Goal: Task Accomplishment & Management: Use online tool/utility

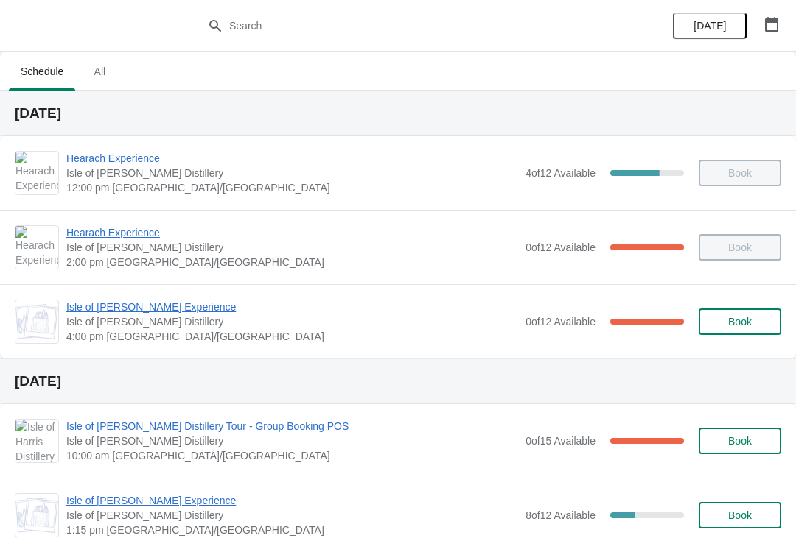
click at [152, 304] on span "Isle of [PERSON_NAME] Experience" at bounding box center [292, 307] width 452 height 15
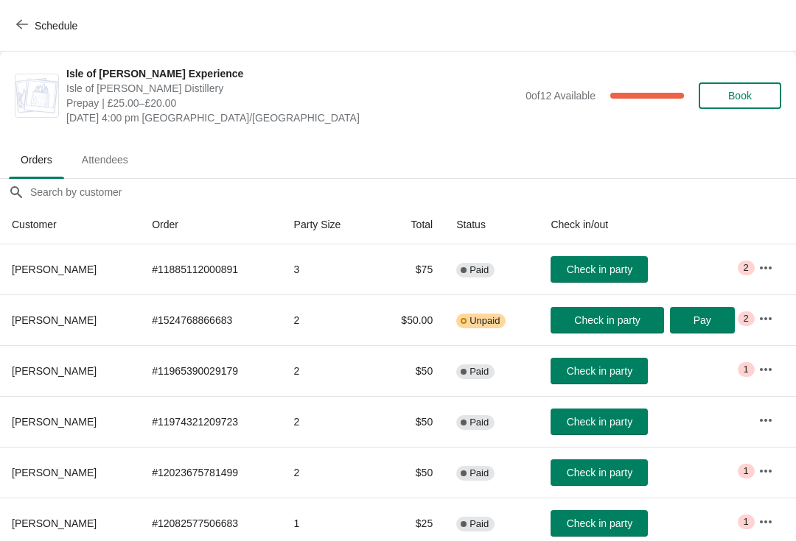
click at [580, 315] on span "Check in party" at bounding box center [607, 321] width 66 height 12
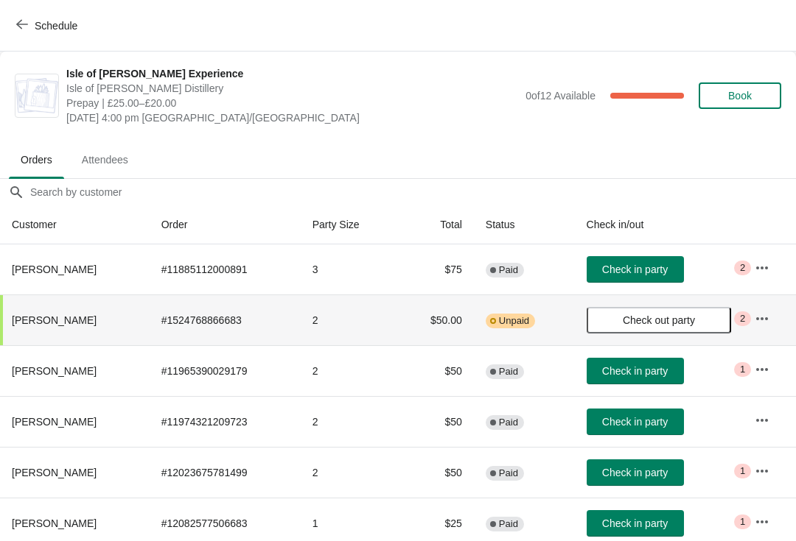
click at [505, 315] on span "Unpaid" at bounding box center [514, 321] width 30 height 12
click at [757, 316] on icon "button" at bounding box center [761, 319] width 15 height 15
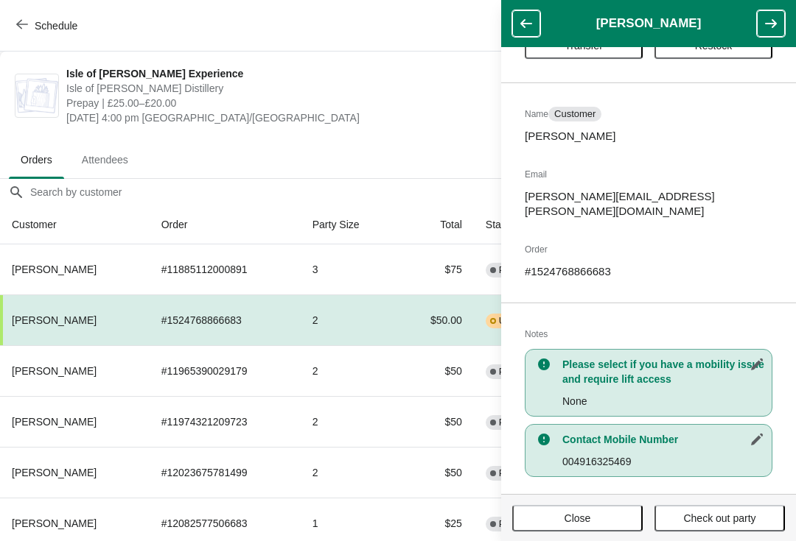
scroll to position [60, 0]
click at [717, 516] on span "Check out party" at bounding box center [719, 519] width 72 height 12
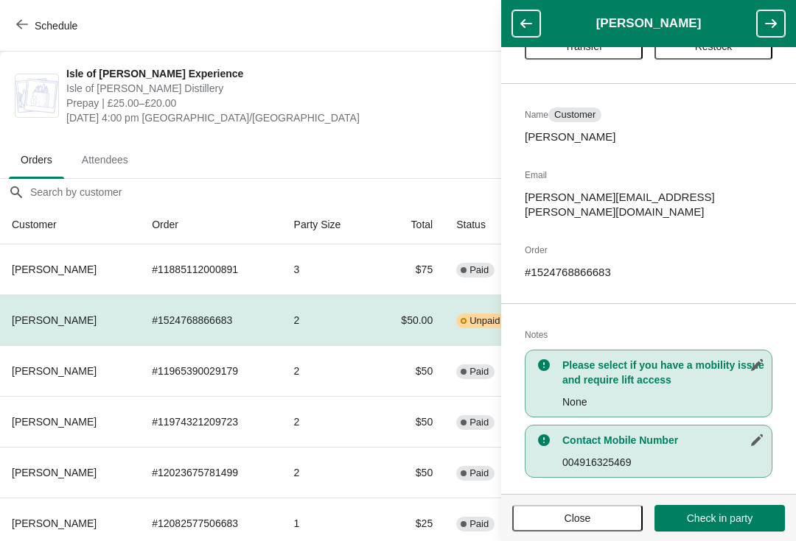
click at [524, 21] on icon "button" at bounding box center [526, 23] width 12 height 9
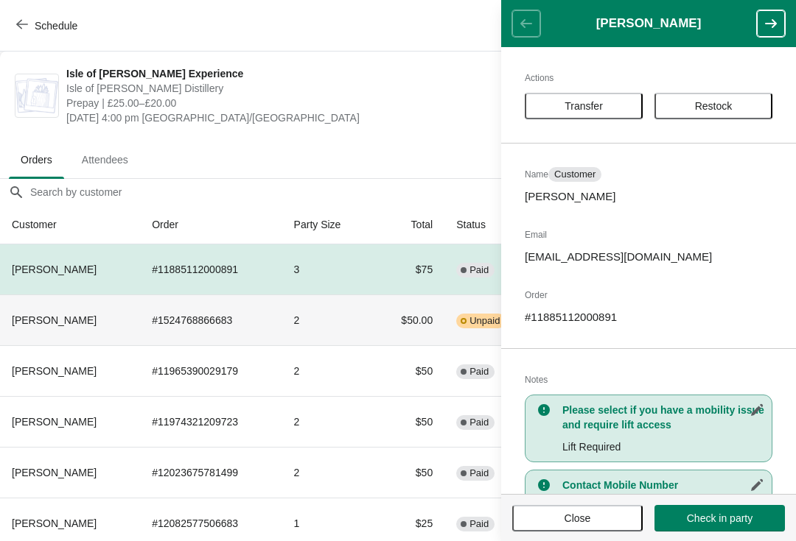
click at [374, 326] on td "$50.00" at bounding box center [408, 320] width 71 height 51
click at [767, 23] on icon "button" at bounding box center [771, 23] width 12 height 9
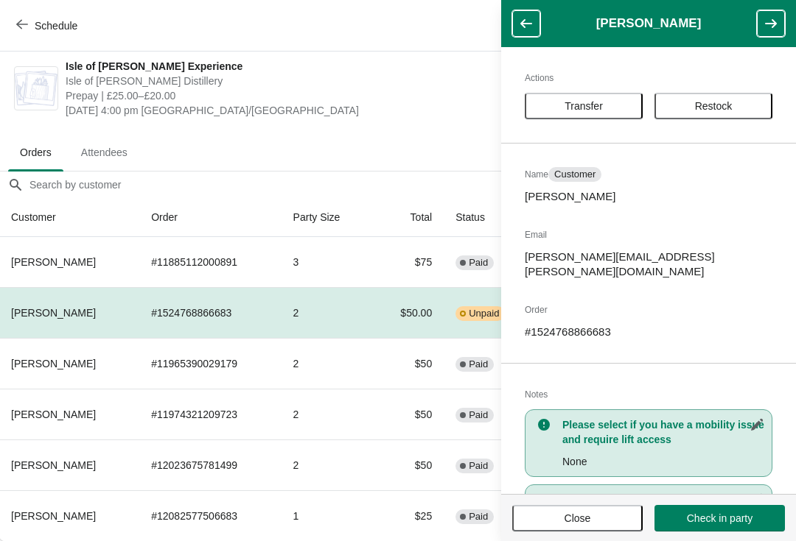
scroll to position [7, 1]
click at [372, 361] on td "$50" at bounding box center [407, 363] width 71 height 51
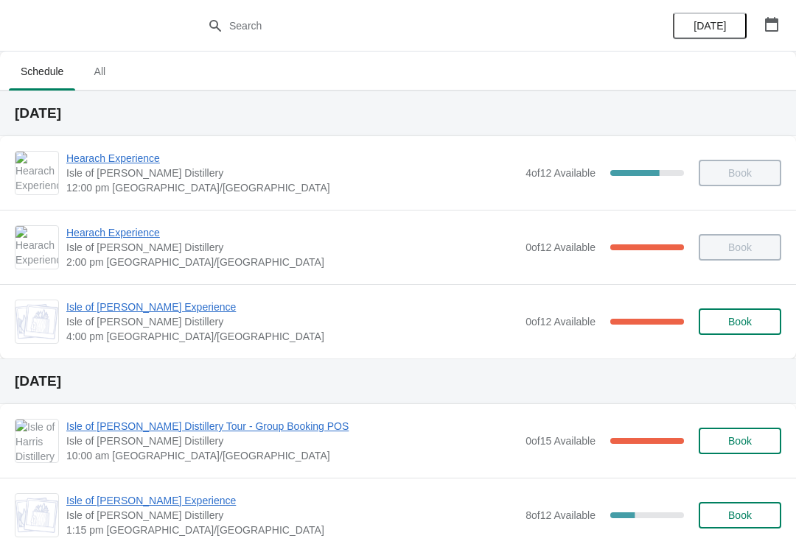
click at [170, 304] on span "Isle of [PERSON_NAME] Experience" at bounding box center [292, 307] width 452 height 15
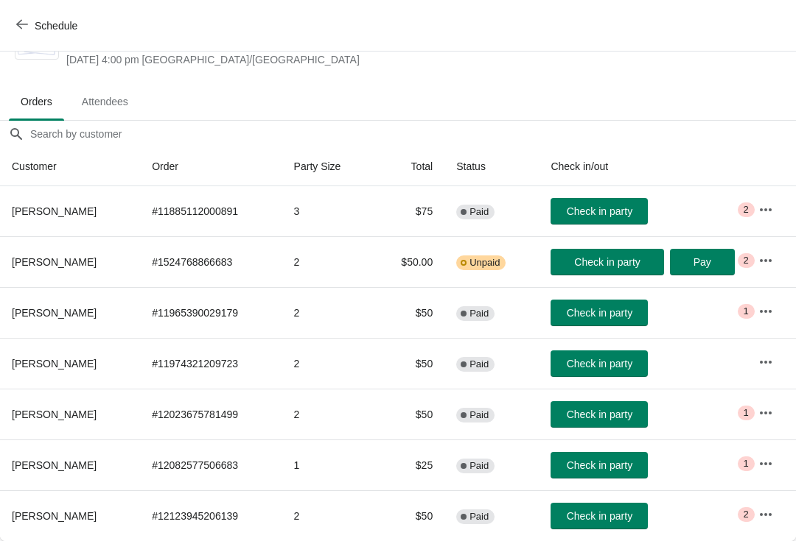
scroll to position [58, 0]
click at [595, 311] on span "Check in party" at bounding box center [599, 313] width 66 height 12
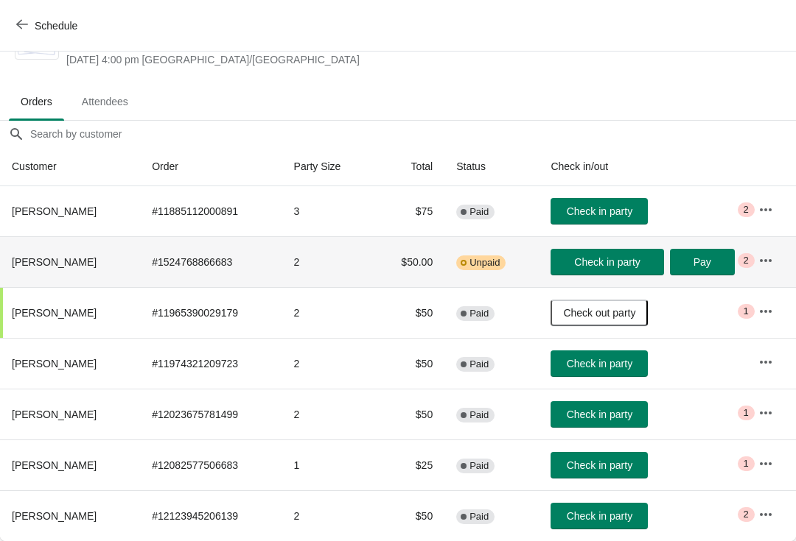
click at [775, 257] on button "button" at bounding box center [765, 261] width 27 height 27
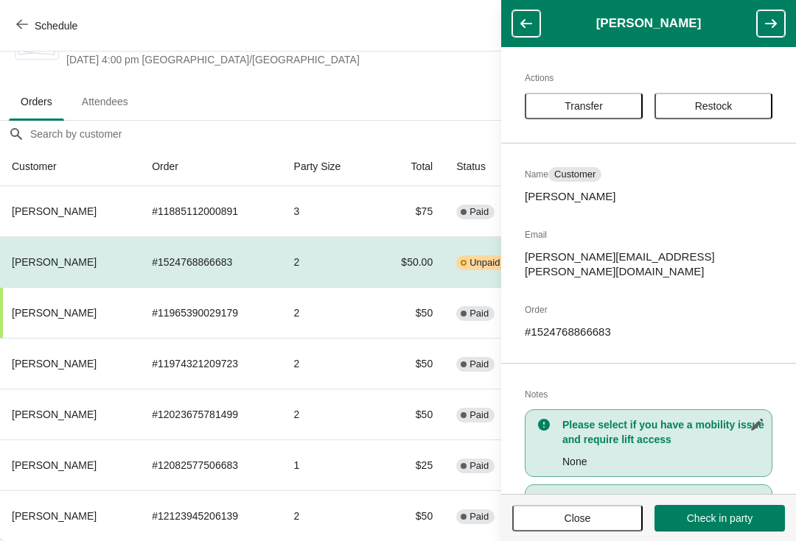
click at [574, 515] on span "Close" at bounding box center [577, 519] width 27 height 12
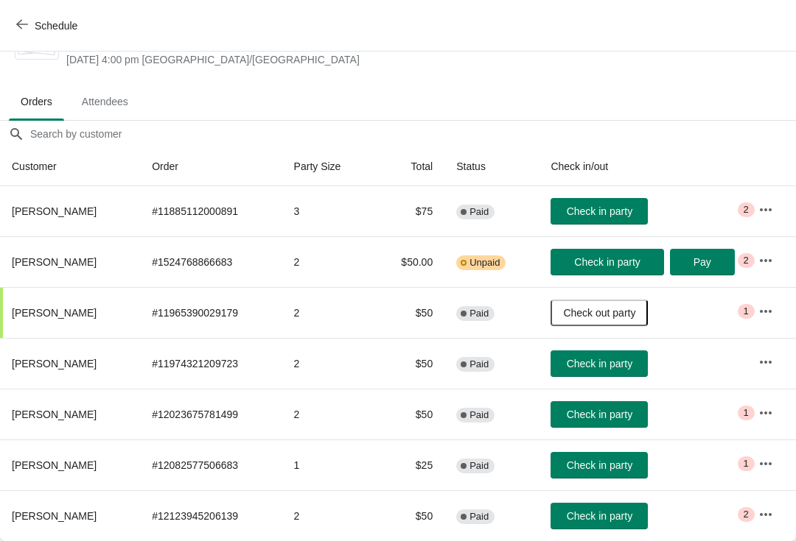
click at [605, 254] on button "Check in party" at bounding box center [606, 262] width 113 height 27
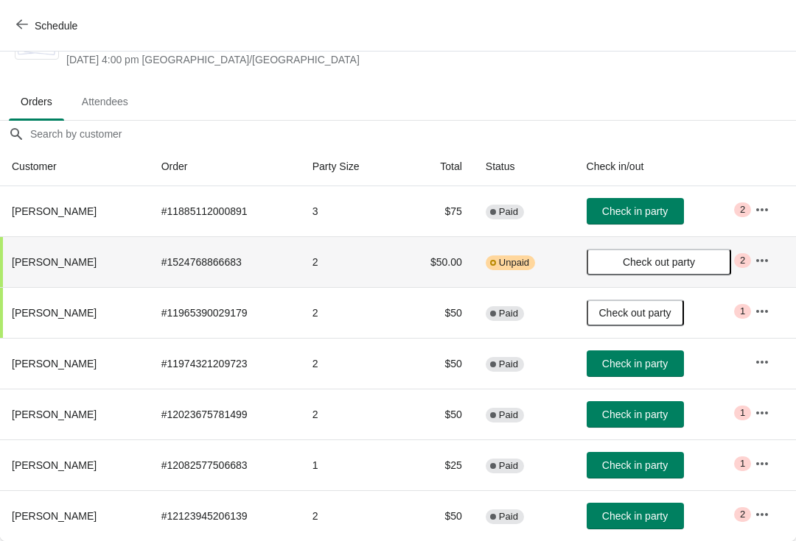
click at [502, 254] on td "Warning Incomplete Unpaid" at bounding box center [524, 261] width 101 height 51
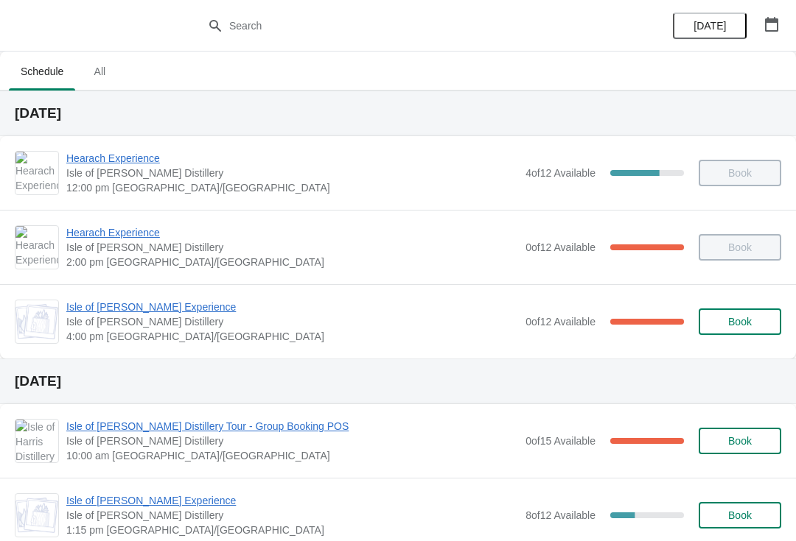
click at [173, 307] on span "Isle of [PERSON_NAME] Experience" at bounding box center [292, 307] width 452 height 15
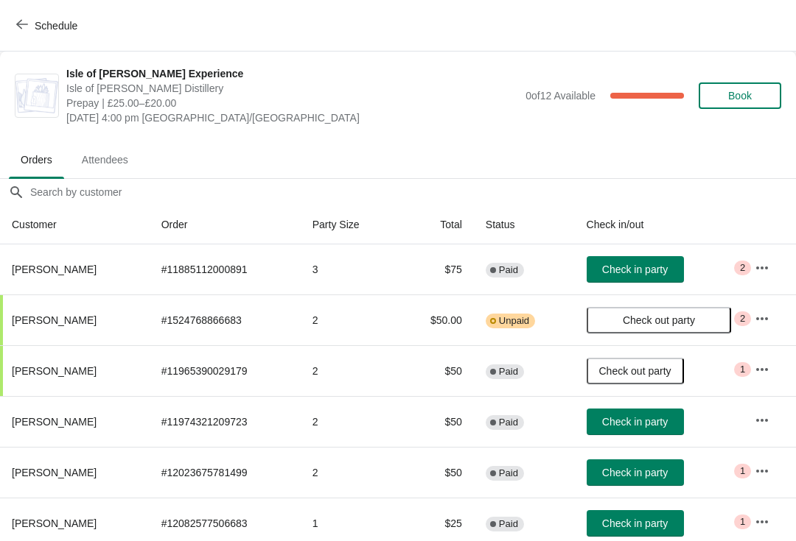
click at [654, 259] on button "Check in party" at bounding box center [634, 269] width 97 height 27
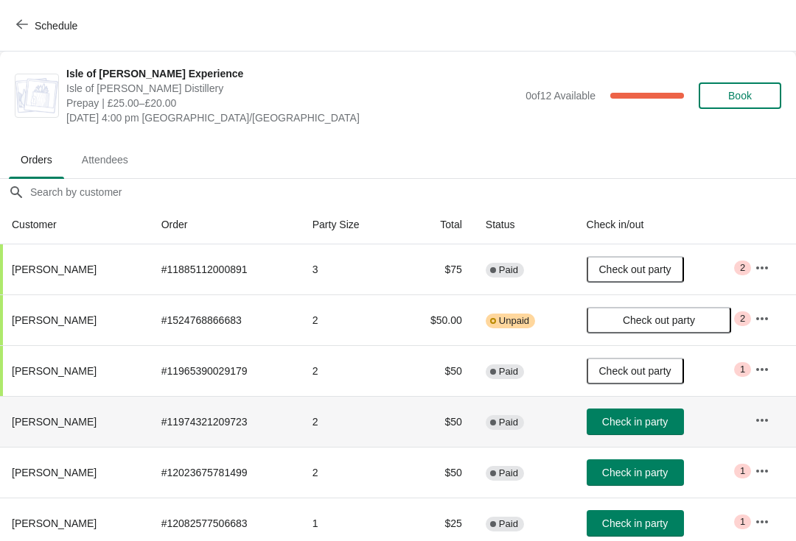
click at [648, 417] on span "Check in party" at bounding box center [635, 422] width 66 height 12
click at [647, 463] on button "Check in party" at bounding box center [634, 473] width 97 height 27
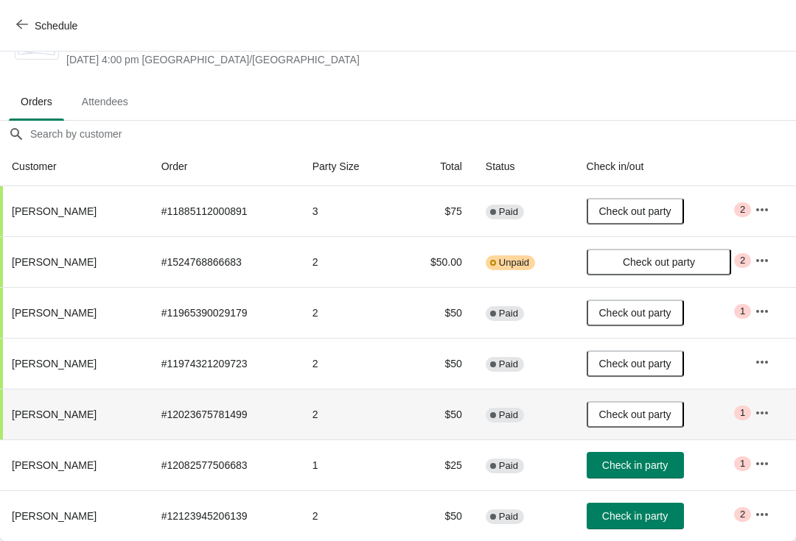
scroll to position [58, 0]
click at [634, 515] on span "Check in party" at bounding box center [635, 517] width 66 height 12
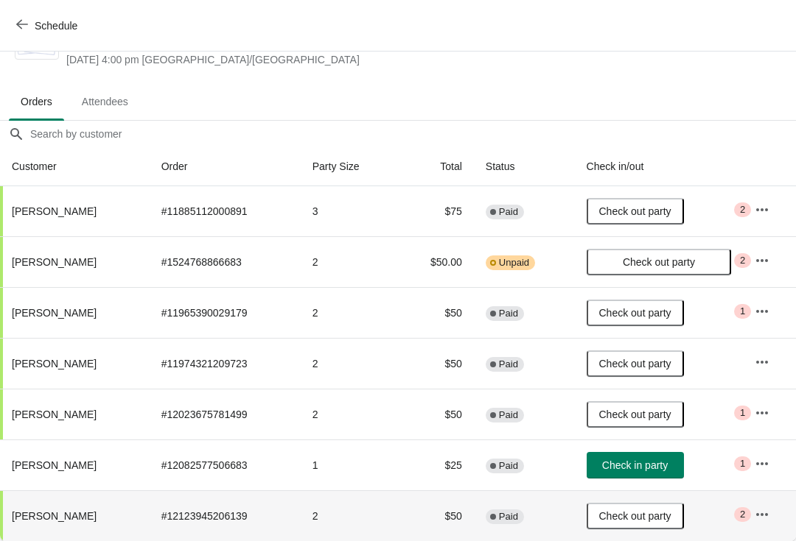
click at [635, 460] on span "Check in party" at bounding box center [635, 466] width 66 height 12
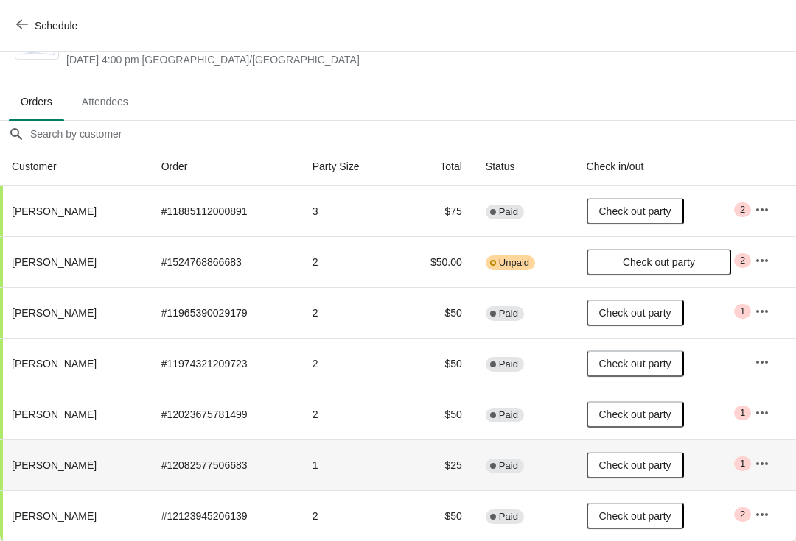
click at [324, 407] on td "2" at bounding box center [349, 414] width 97 height 51
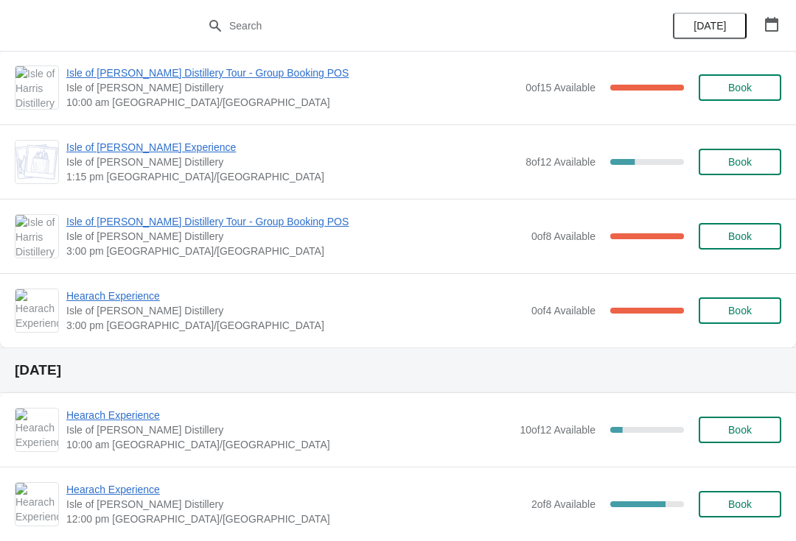
scroll to position [271, 0]
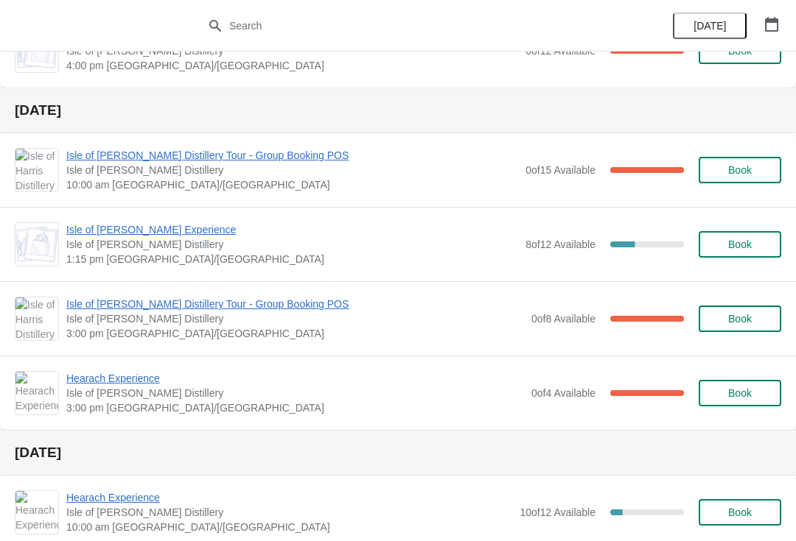
click at [88, 307] on span "Isle of [PERSON_NAME] Distillery Tour - Group Booking POS" at bounding box center [294, 304] width 457 height 15
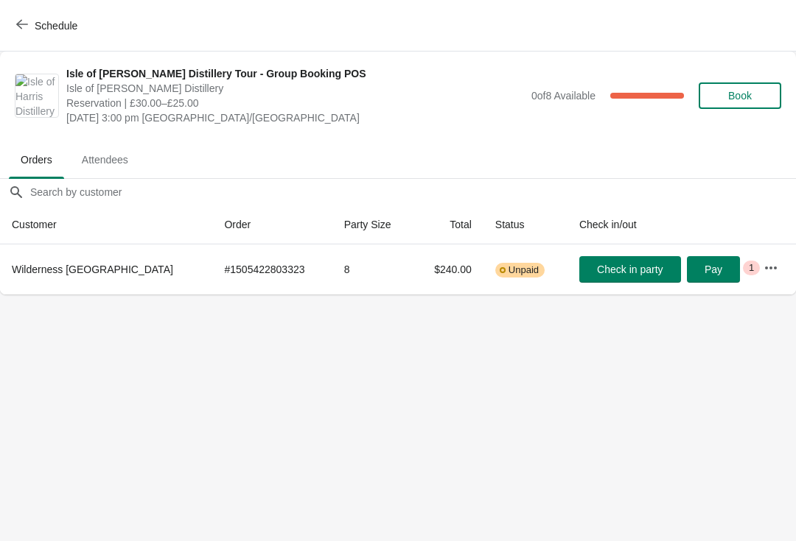
click at [23, 26] on icon "button" at bounding box center [22, 24] width 12 height 12
